Goal: Task Accomplishment & Management: Manage account settings

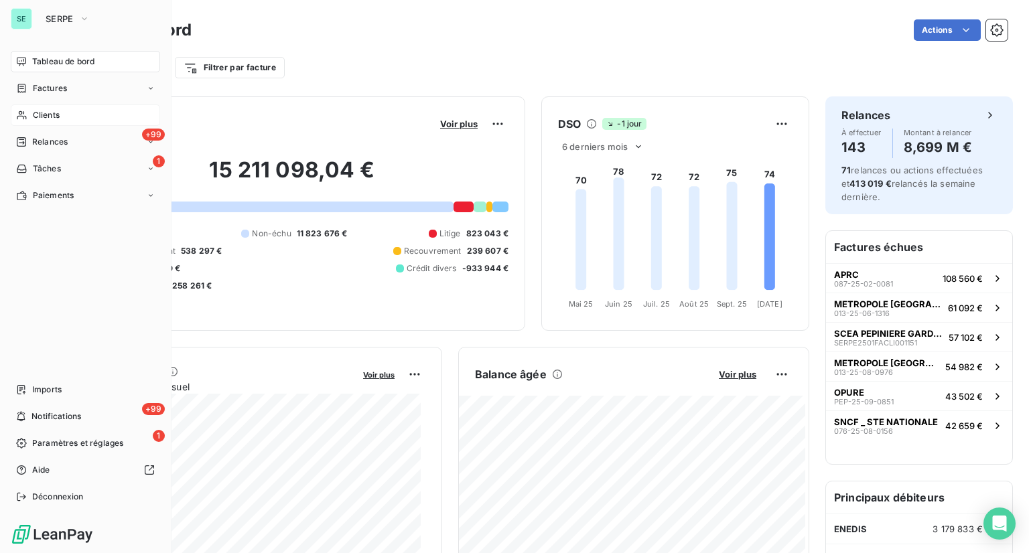
click at [44, 113] on span "Clients" at bounding box center [46, 115] width 27 height 12
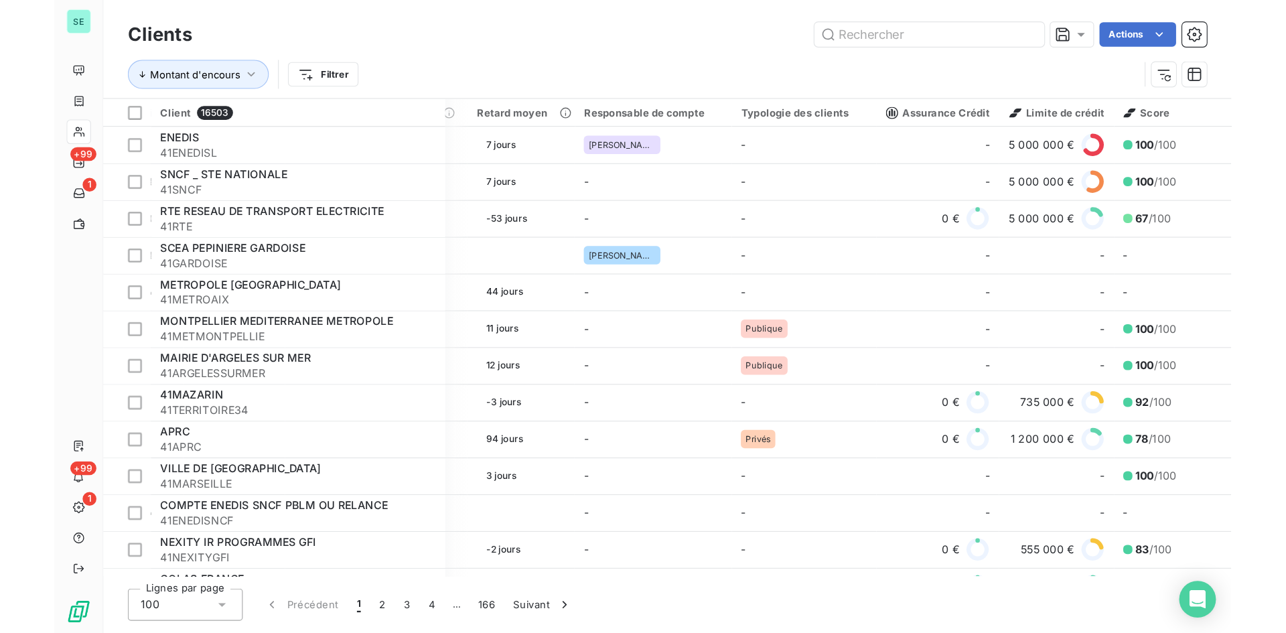
scroll to position [126, 1323]
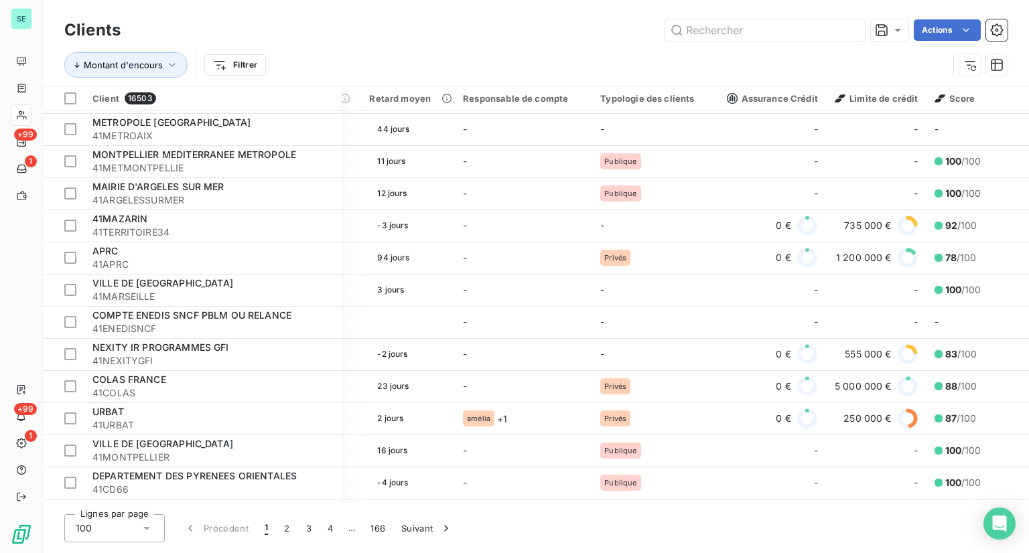
click at [793, 52] on div "Montant d'encours Filtrer" at bounding box center [506, 64] width 884 height 25
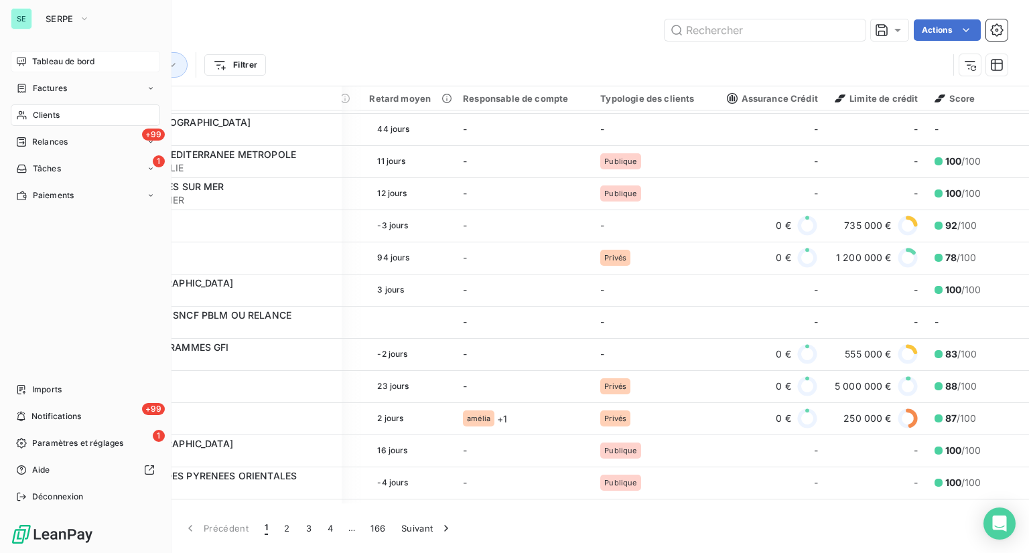
click at [33, 68] on div "Tableau de bord" at bounding box center [85, 61] width 149 height 21
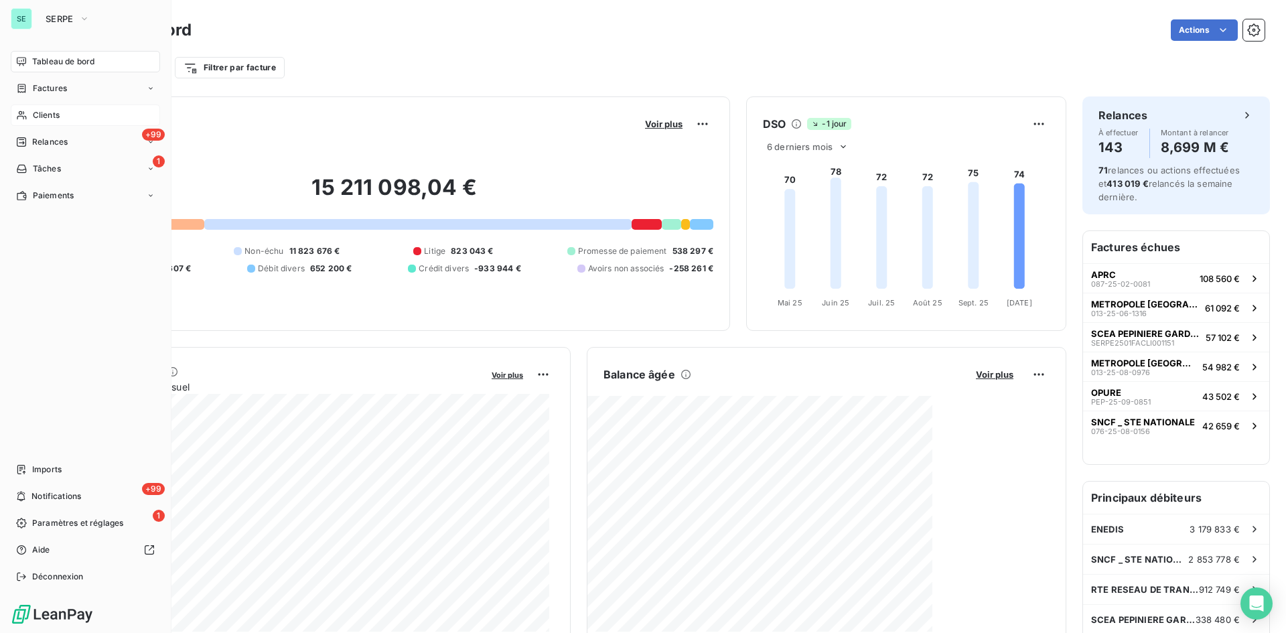
click at [32, 10] on div "SE SERPE" at bounding box center [85, 18] width 149 height 21
click at [62, 15] on span "SERPE" at bounding box center [60, 18] width 28 height 11
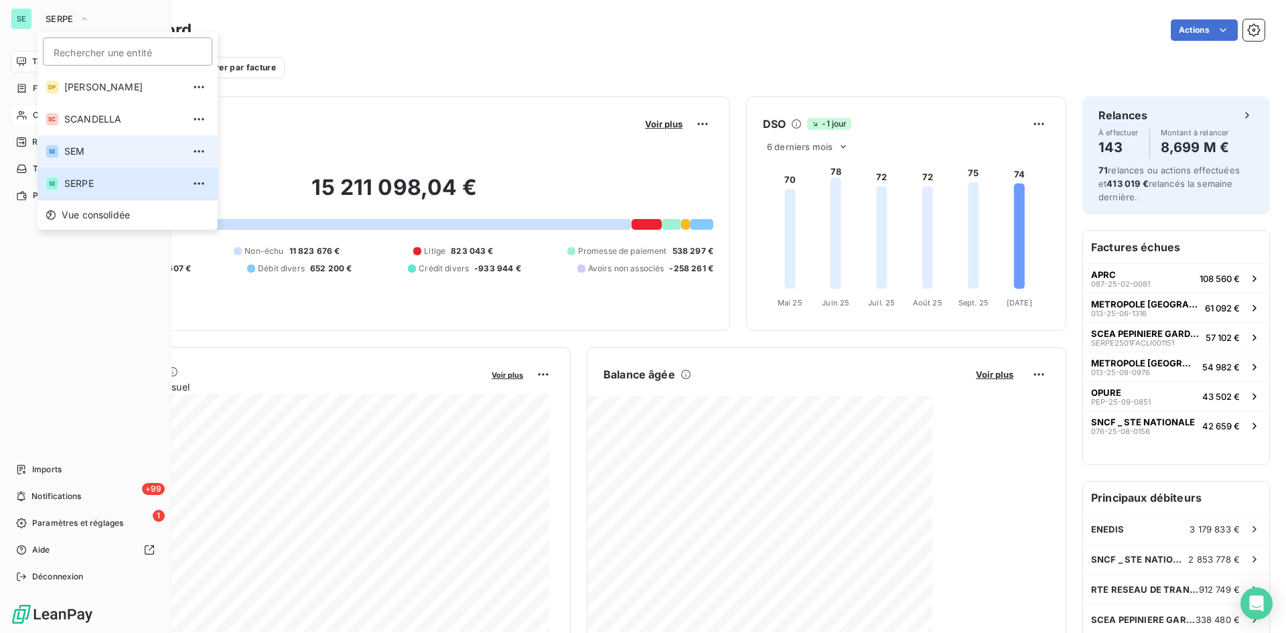
click at [82, 143] on li "SE SEM" at bounding box center [128, 151] width 180 height 32
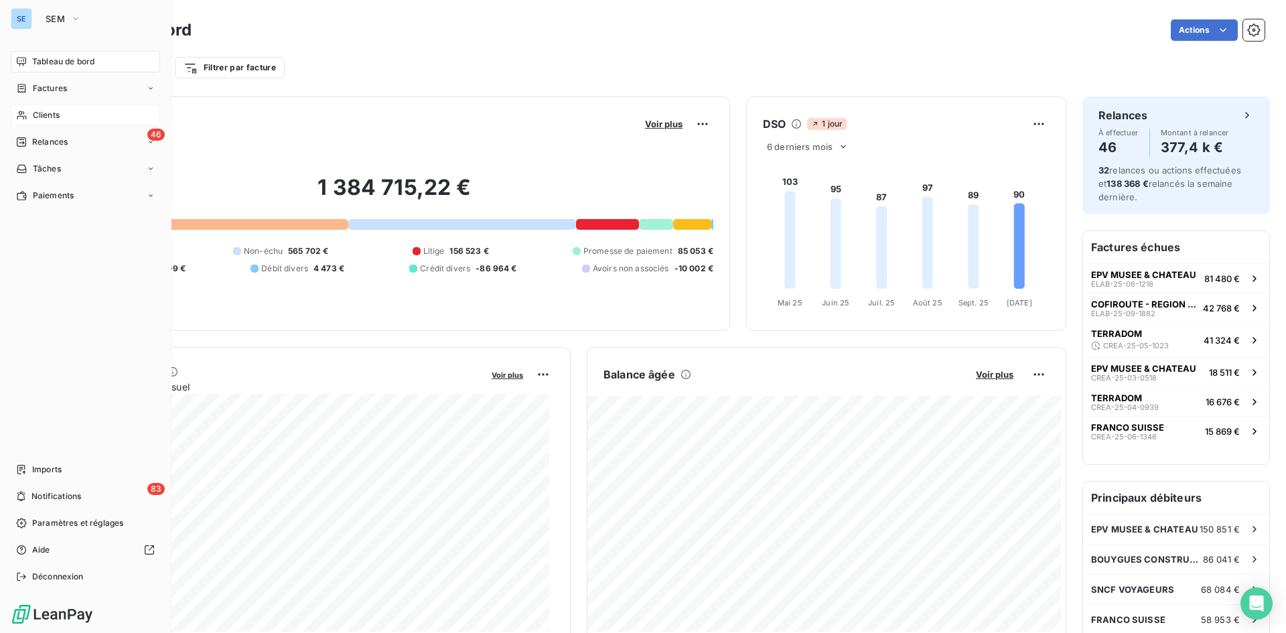
click at [58, 115] on span "Clients" at bounding box center [46, 115] width 27 height 12
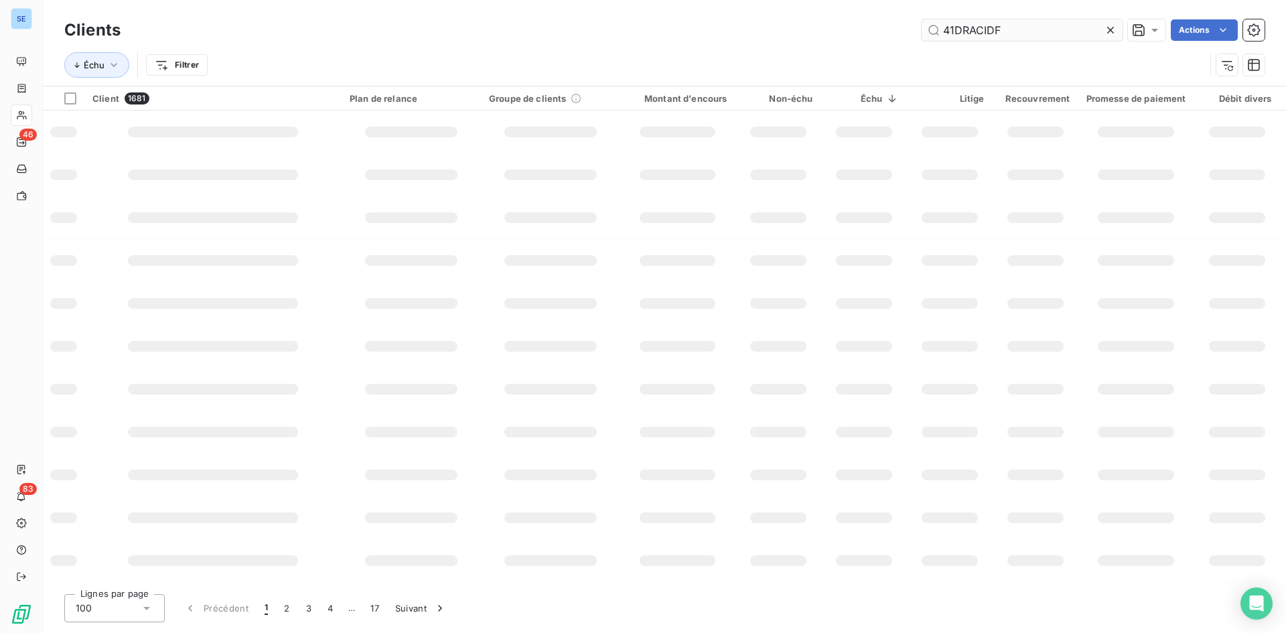
click at [1011, 33] on input "41DRACIDF" at bounding box center [1022, 29] width 201 height 21
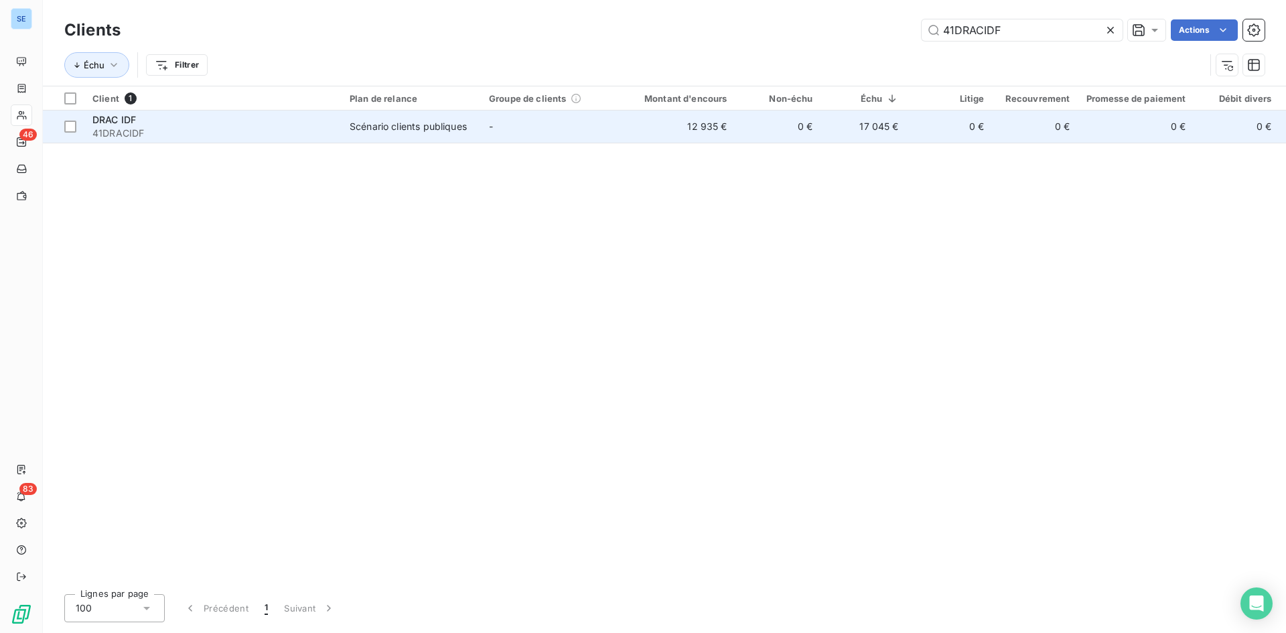
type input "41DRACIDF"
click at [442, 120] on div "Scénario clients publiques" at bounding box center [408, 126] width 117 height 13
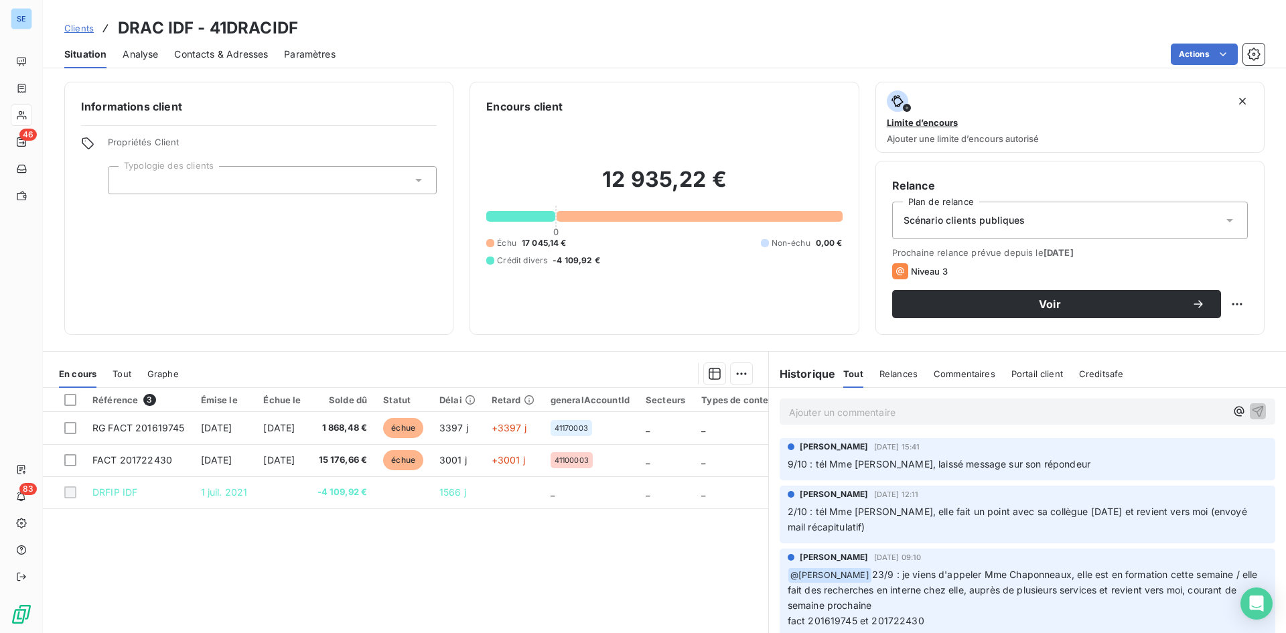
scroll to position [53, 0]
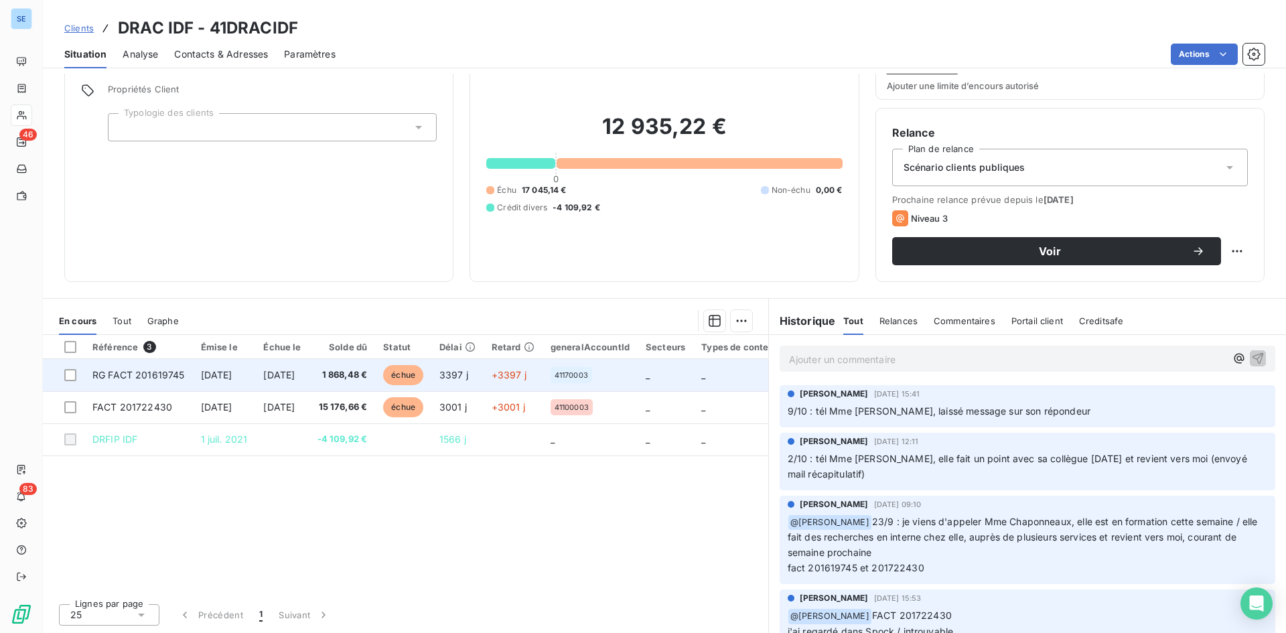
drag, startPoint x: 322, startPoint y: 407, endPoint x: 92, endPoint y: 380, distance: 231.4
click at [92, 380] on tbody "RG FACT 201619745 [DATE] [DATE] 1 868,48 € échue 3397 j +3397 j 41170003 _ _ _ …" at bounding box center [462, 407] width 839 height 96
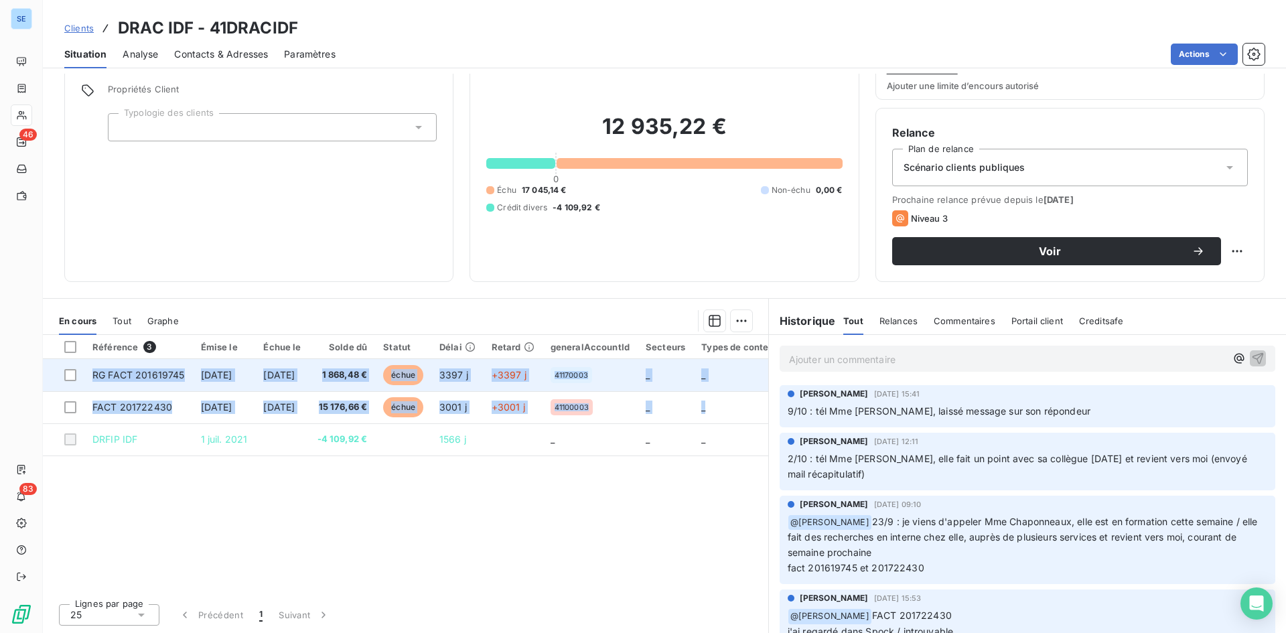
drag, startPoint x: 748, startPoint y: 413, endPoint x: 90, endPoint y: 368, distance: 659.3
click at [90, 368] on tbody "RG FACT 201619745 [DATE] [DATE] 1 868,48 € échue 3397 j +3397 j 41170003 _ _ _ …" at bounding box center [462, 407] width 839 height 96
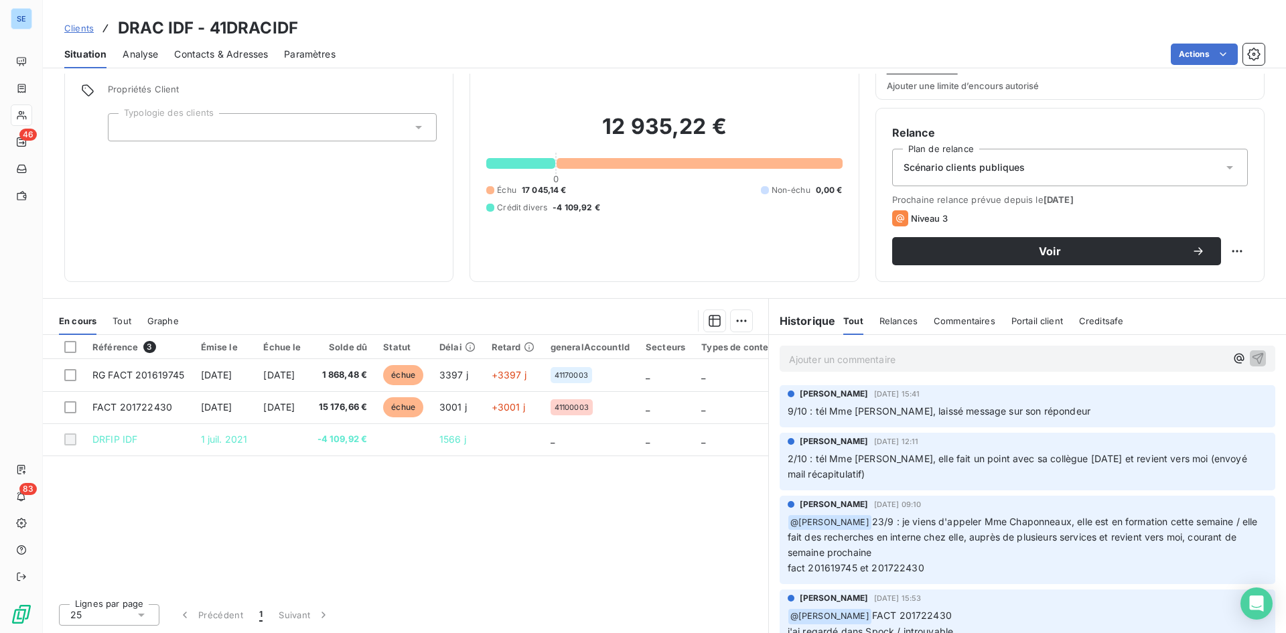
click at [261, 293] on div "Informations client Propriétés Client Typologie des clients Encours client 12 9…" at bounding box center [664, 353] width 1243 height 559
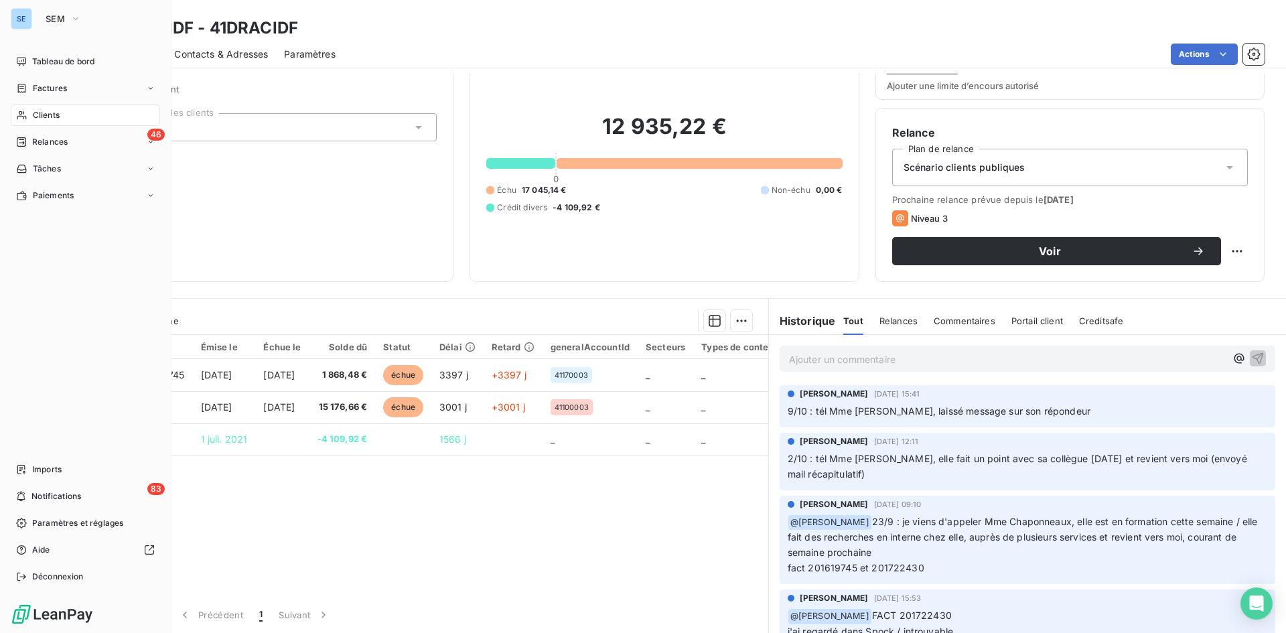
click at [38, 119] on span "Clients" at bounding box center [46, 115] width 27 height 12
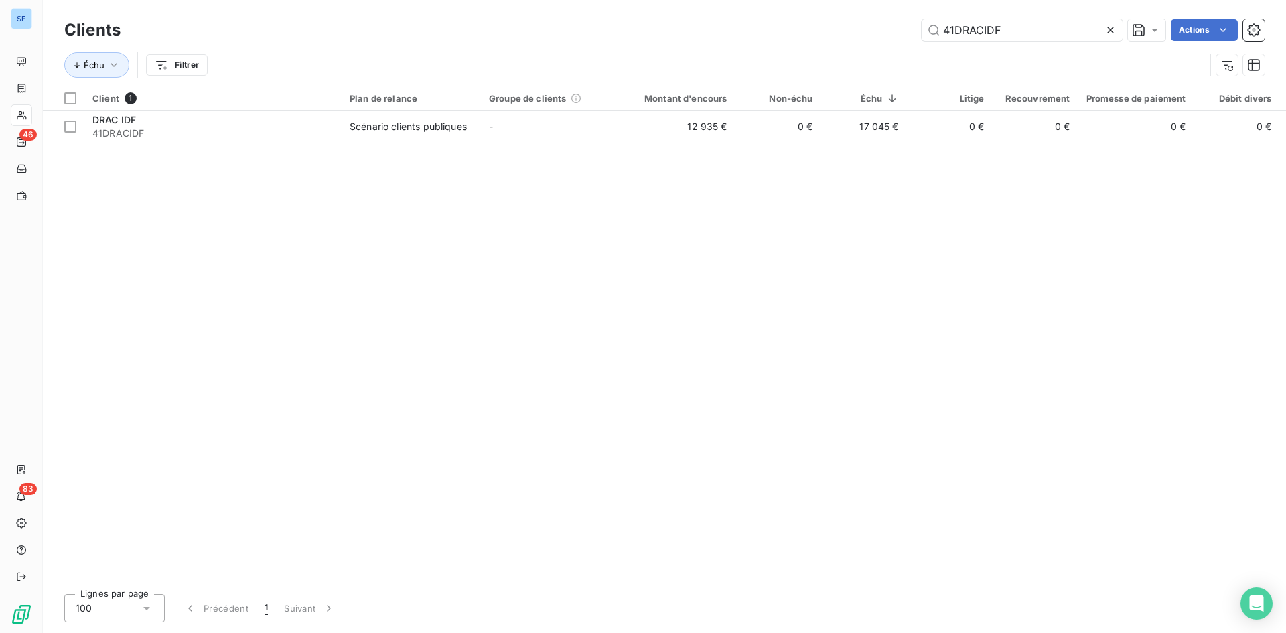
click at [1028, 31] on icon at bounding box center [1110, 29] width 13 height 13
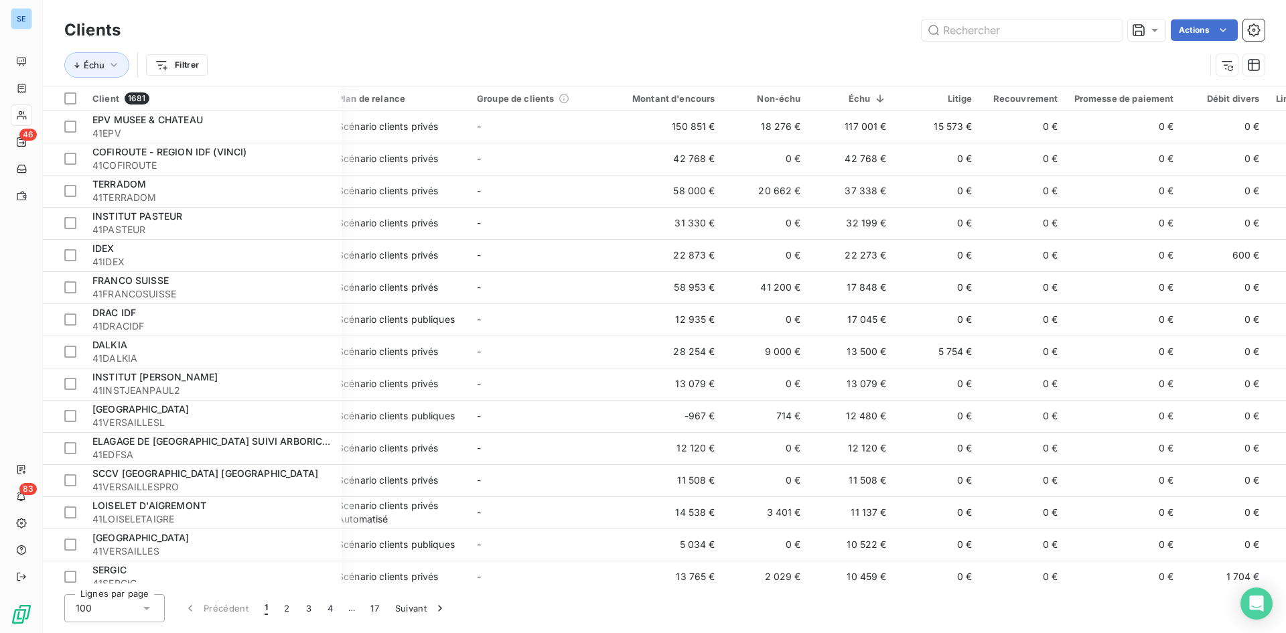
scroll to position [0, 667]
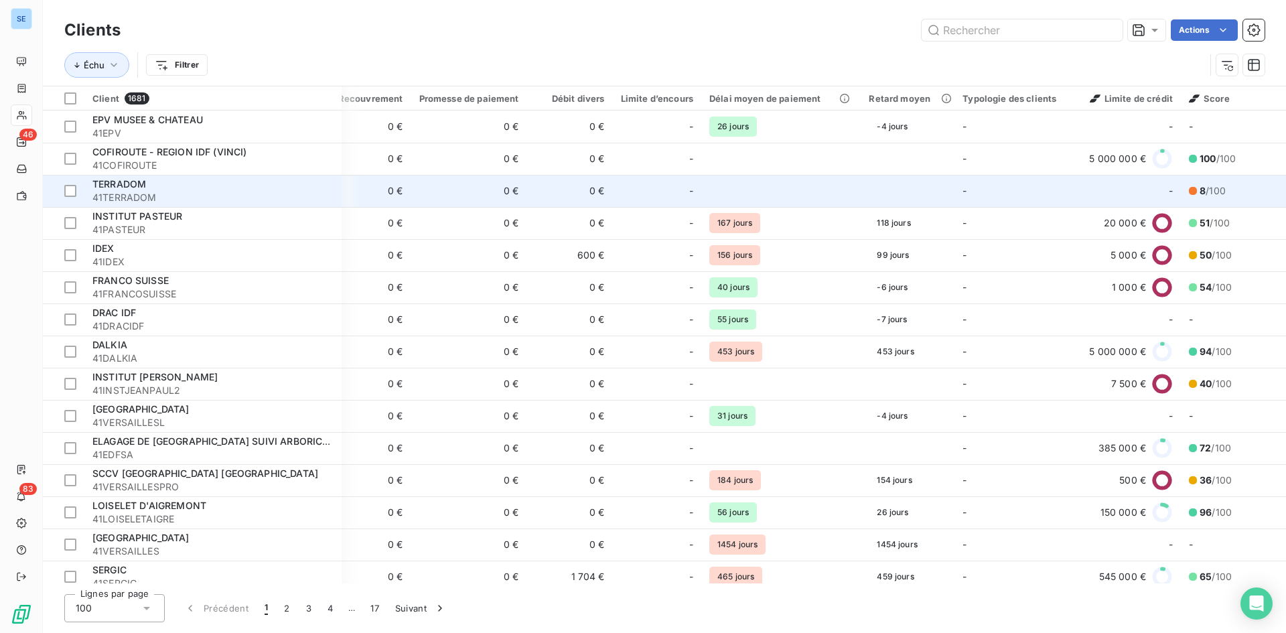
click at [174, 187] on div "TERRADOM" at bounding box center [212, 184] width 241 height 13
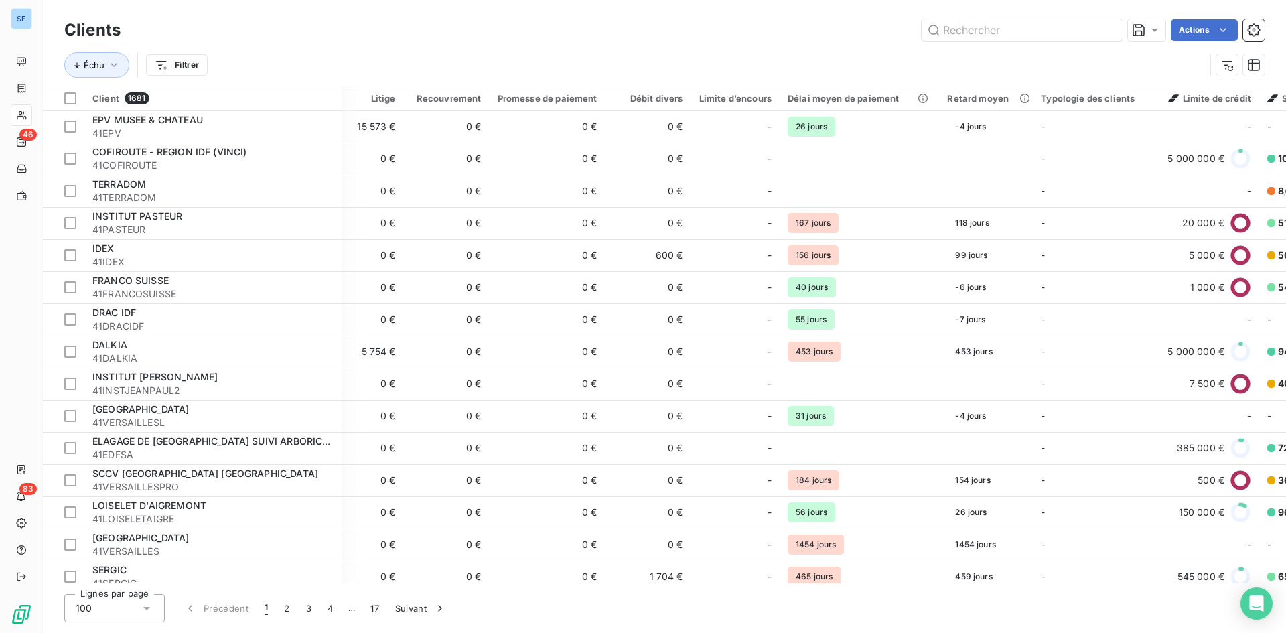
scroll to position [0, 667]
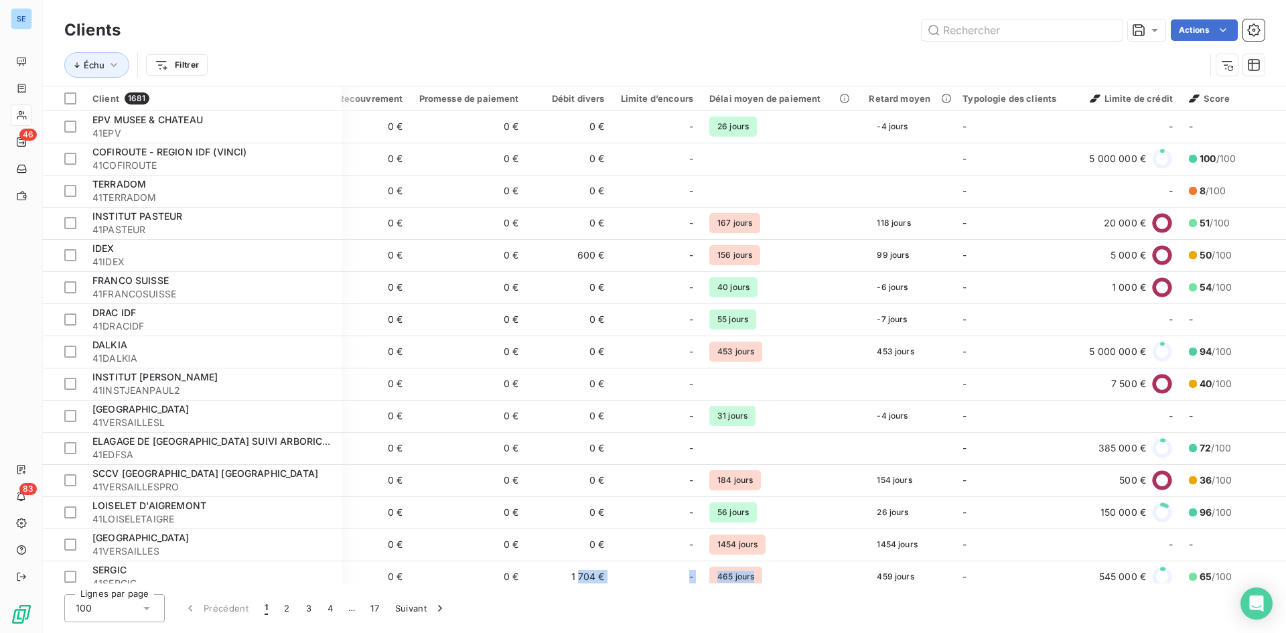
drag, startPoint x: 816, startPoint y: 588, endPoint x: 577, endPoint y: 586, distance: 239.2
click at [577, 553] on div "Clients Actions Échu Filtrer Client 1681 Plan de relance Groupe de clients Mont…" at bounding box center [664, 316] width 1243 height 633
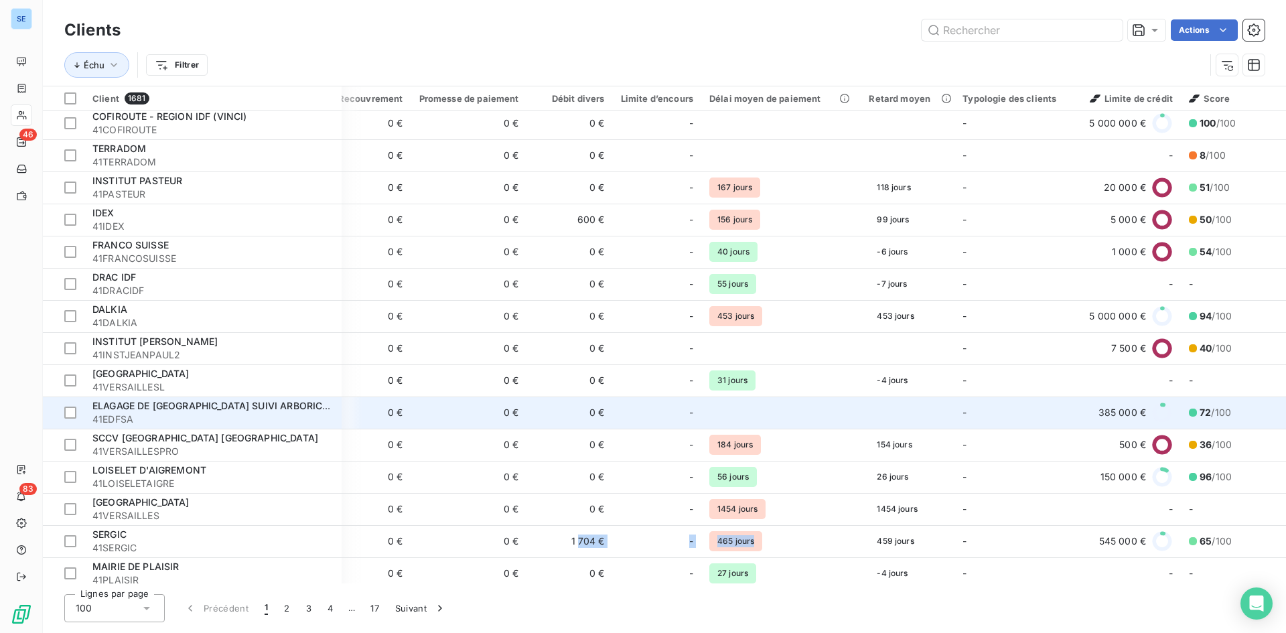
scroll to position [67, 667]
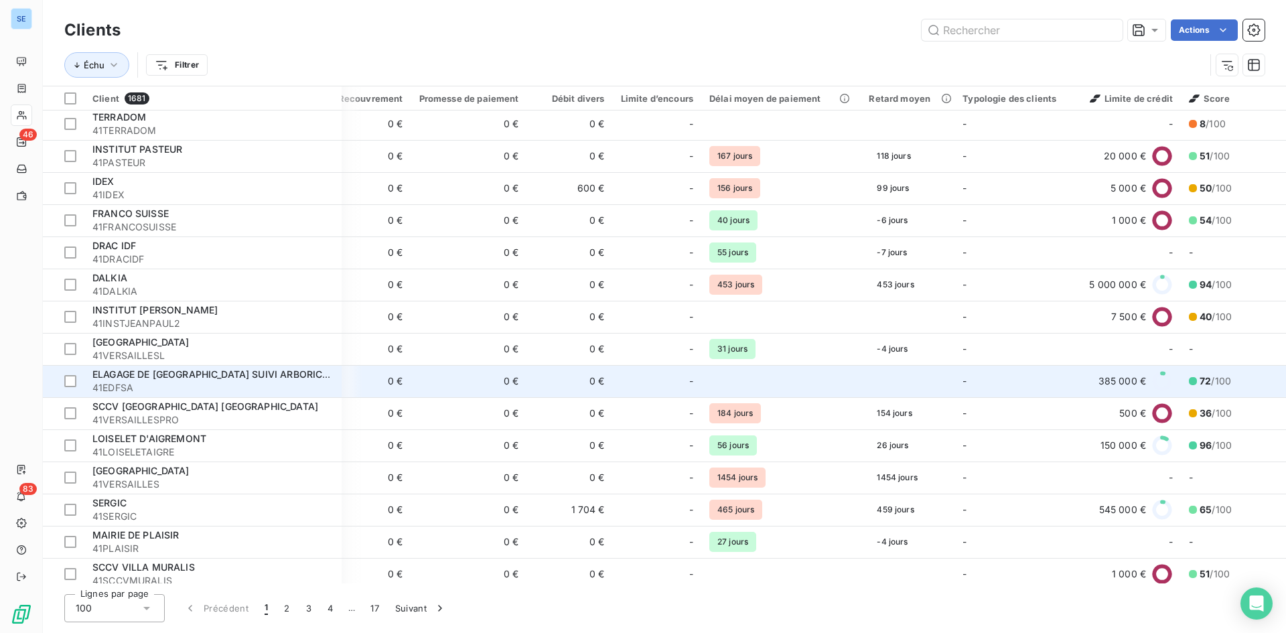
click at [1028, 377] on span "72 /100" at bounding box center [1215, 380] width 31 height 13
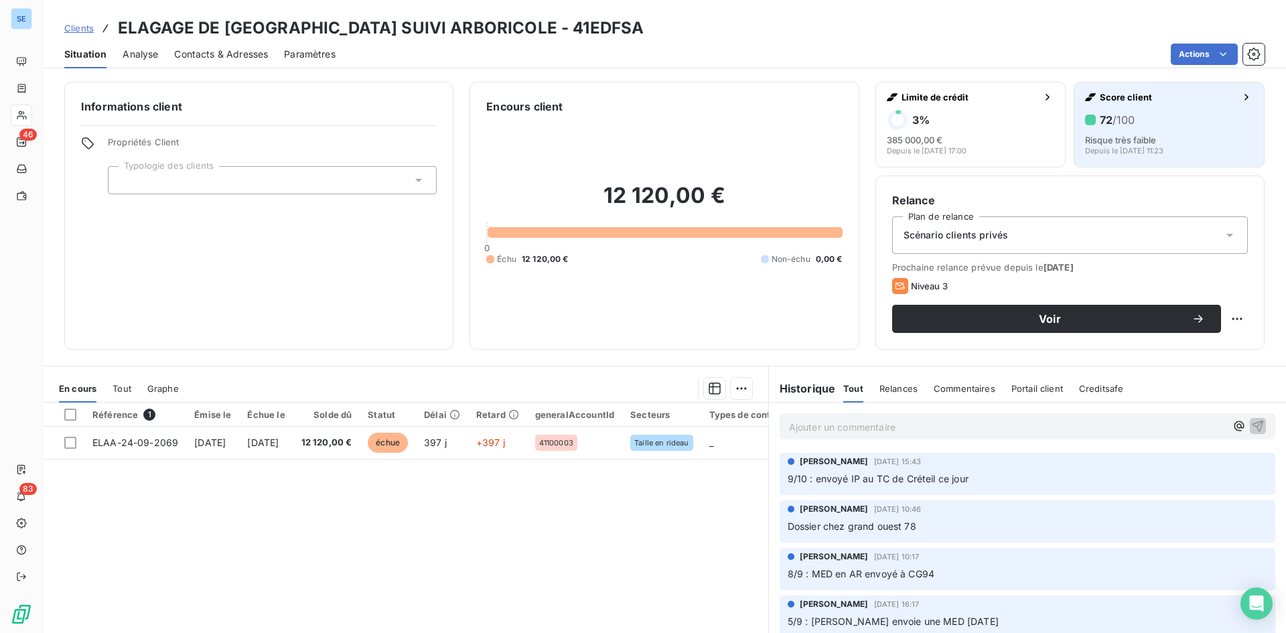
click at [1028, 96] on span "Score client" at bounding box center [1168, 97] width 136 height 11
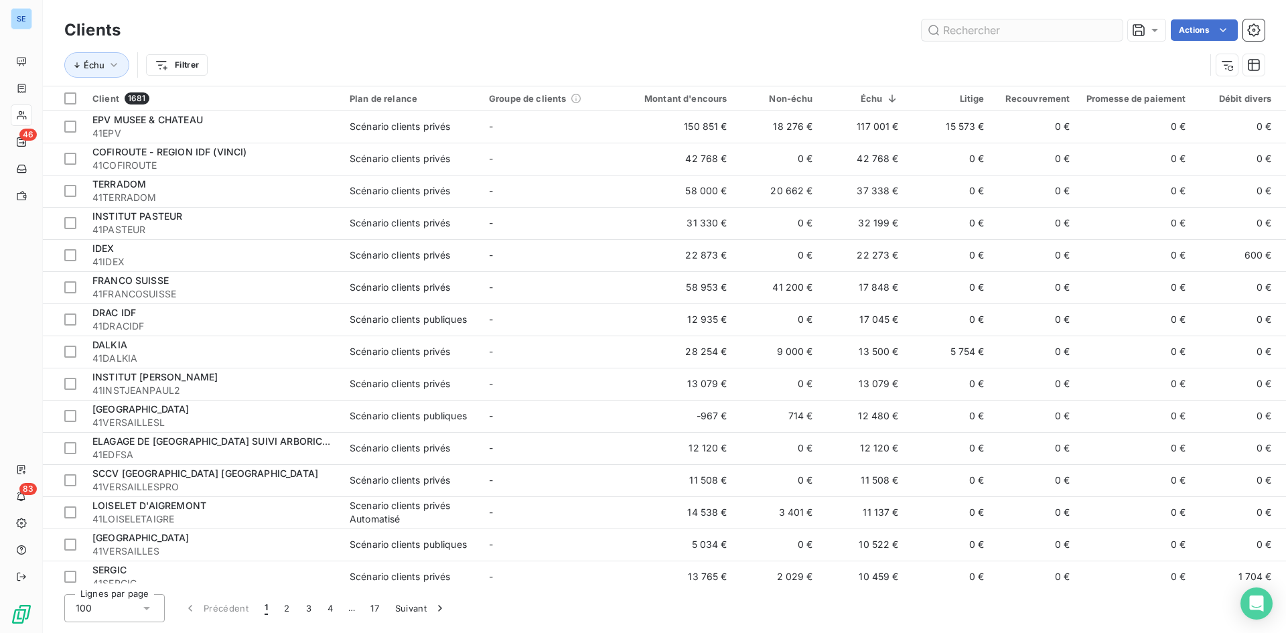
click at [1009, 37] on input "text" at bounding box center [1022, 29] width 201 height 21
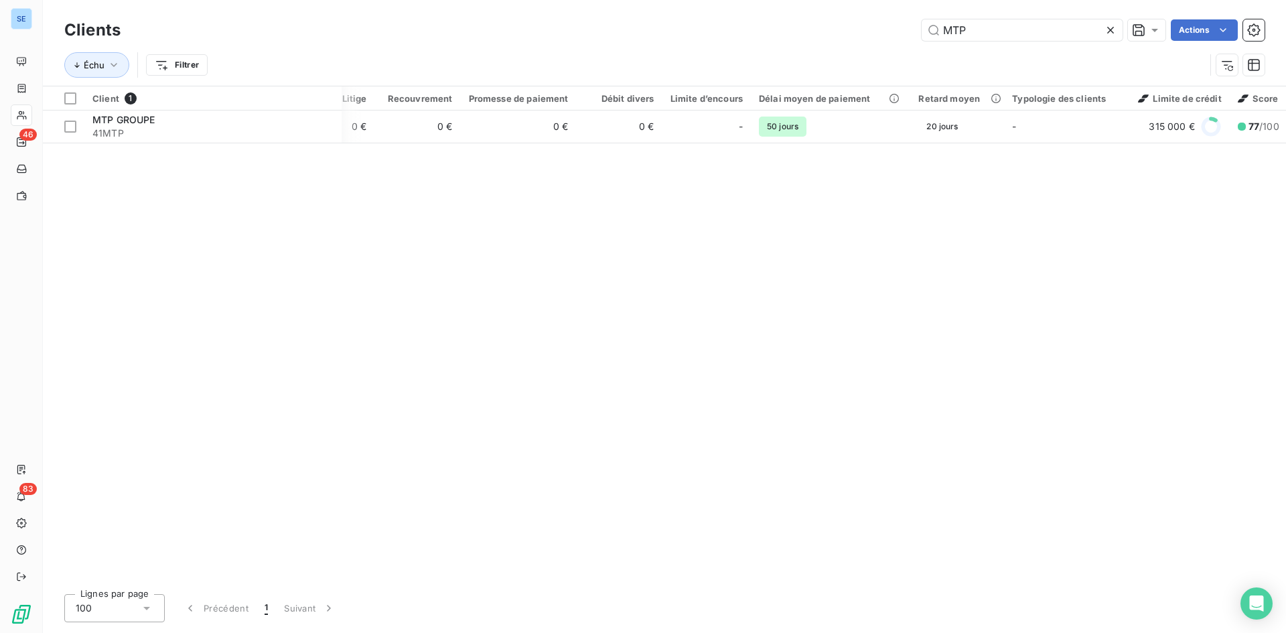
scroll to position [0, 661]
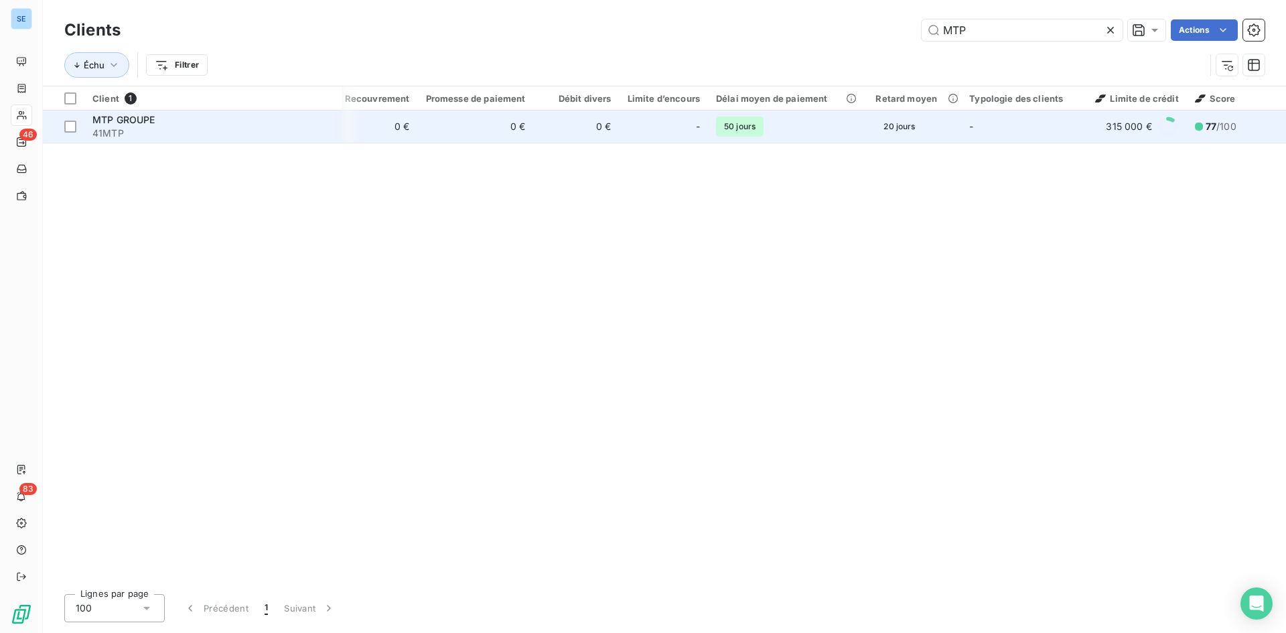
type input "MTP"
click at [1028, 130] on span "77 /100" at bounding box center [1221, 126] width 31 height 13
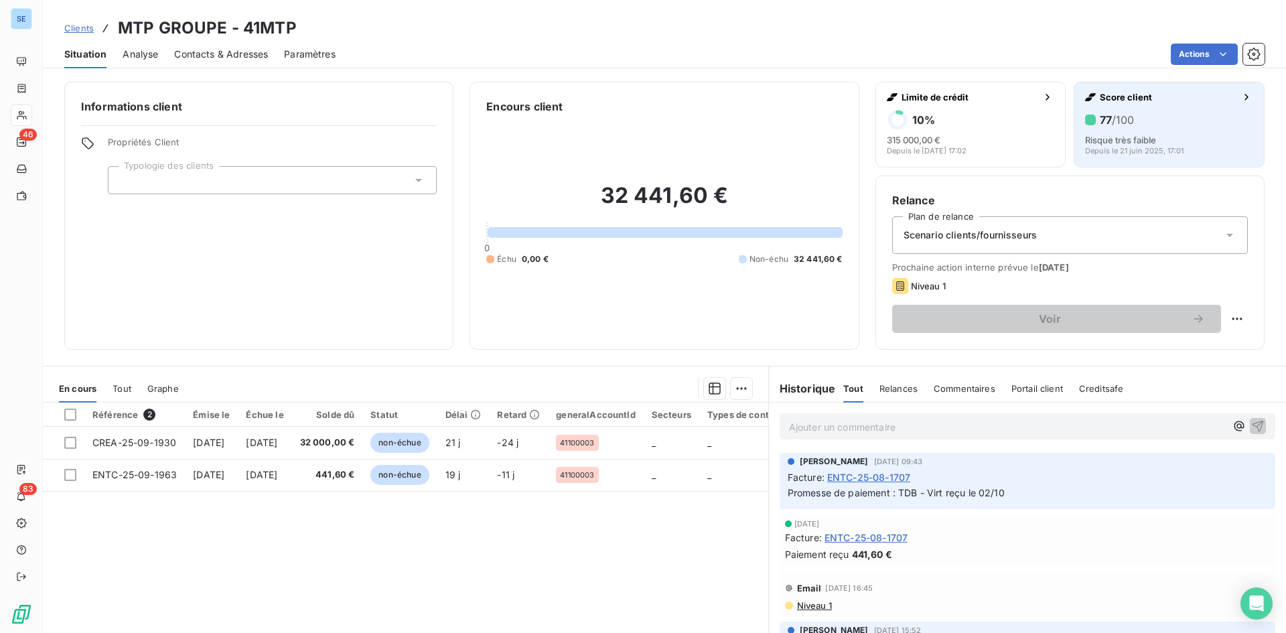
click at [1028, 100] on span "Score client" at bounding box center [1168, 97] width 136 height 11
